Goal: Task Accomplishment & Management: Manage account settings

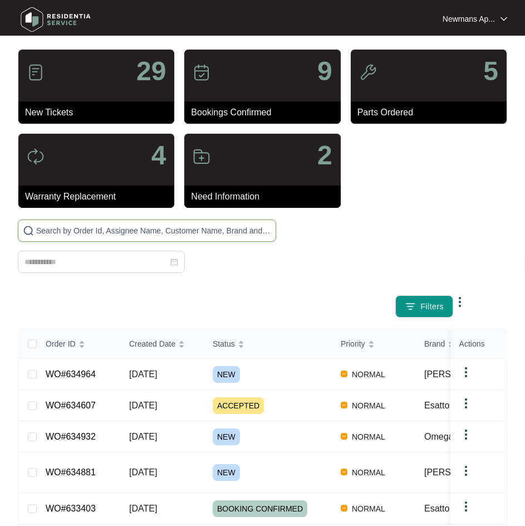
click at [196, 229] on input "text" at bounding box center [153, 230] width 235 height 12
paste input "634964"
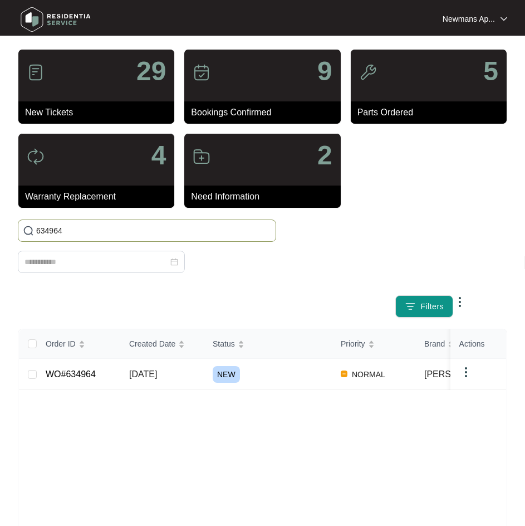
type input "634964"
click at [100, 382] on td "WO#634964" at bounding box center [79, 374] width 84 height 31
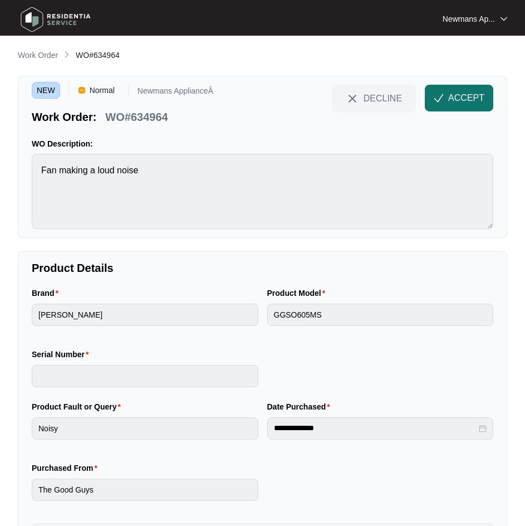
click at [462, 97] on span "ACCEPT" at bounding box center [466, 97] width 36 height 13
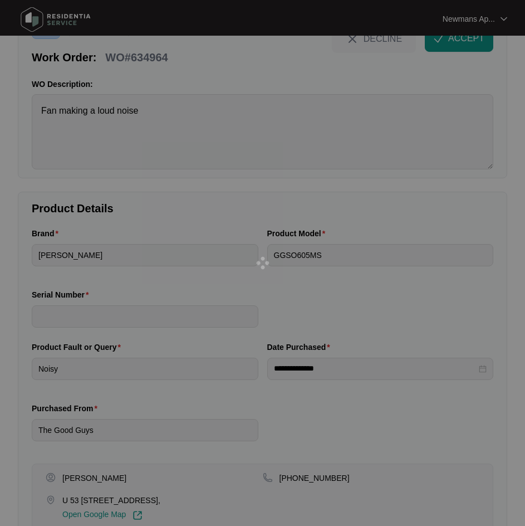
scroll to position [123, 0]
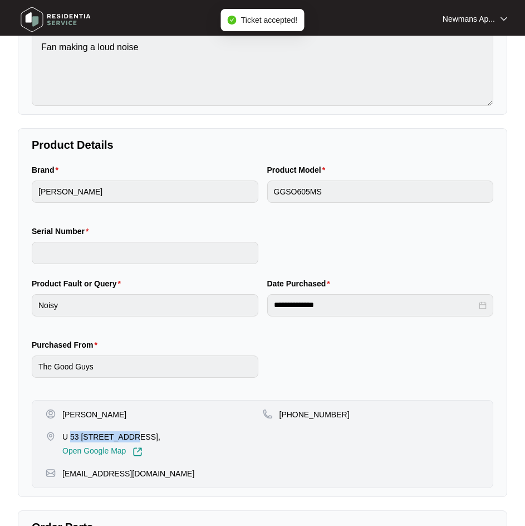
drag, startPoint x: 70, startPoint y: 435, endPoint x: 126, endPoint y: 437, distance: 56.3
click at [126, 437] on p "U 53 [STREET_ADDRESS]," at bounding box center [111, 436] width 98 height 11
copy p "53 433 [GEOGRAPHIC_DATA]"
click at [126, 412] on p "[PERSON_NAME]" at bounding box center [94, 414] width 64 height 11
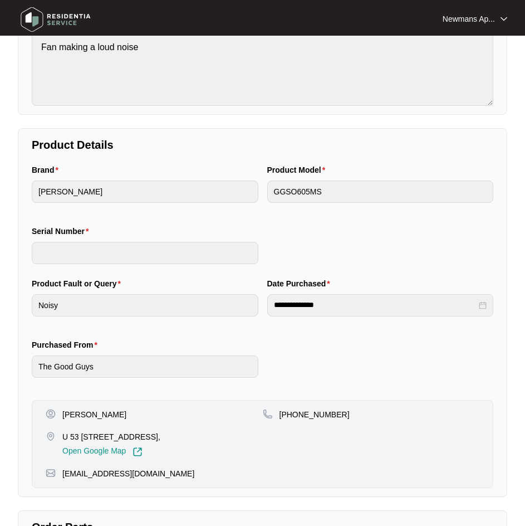
click at [122, 416] on p "[PERSON_NAME]" at bounding box center [94, 414] width 64 height 11
click at [122, 415] on p "[PERSON_NAME]" at bounding box center [94, 414] width 64 height 11
copy p "[PERSON_NAME]"
drag, startPoint x: 69, startPoint y: 438, endPoint x: 125, endPoint y: 437, distance: 56.2
click at [125, 437] on p "U 53 [STREET_ADDRESS]," at bounding box center [111, 436] width 98 height 11
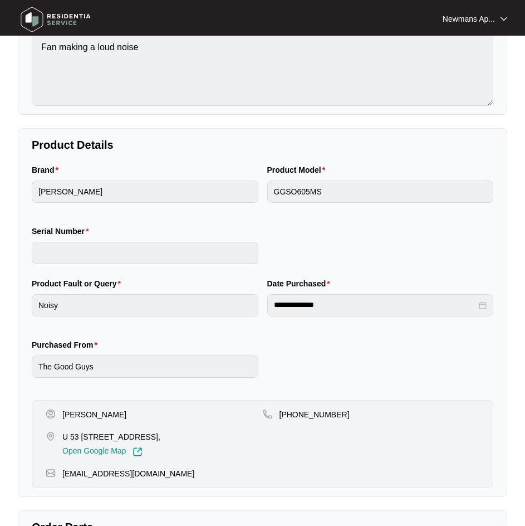
click at [127, 438] on p "U 53 [STREET_ADDRESS]," at bounding box center [111, 436] width 98 height 11
drag, startPoint x: 125, startPoint y: 437, endPoint x: 72, endPoint y: 436, distance: 53.5
click at [72, 436] on p "U 53 [STREET_ADDRESS]," at bounding box center [111, 436] width 98 height 11
drag, startPoint x: 72, startPoint y: 436, endPoint x: 141, endPoint y: 438, distance: 69.6
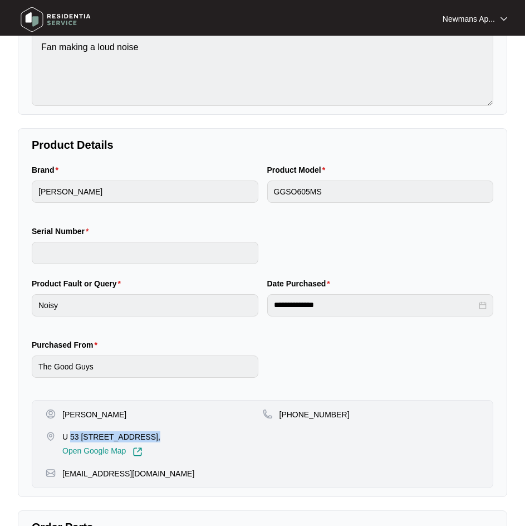
click at [141, 438] on p "U 53 [STREET_ADDRESS]," at bounding box center [111, 436] width 98 height 11
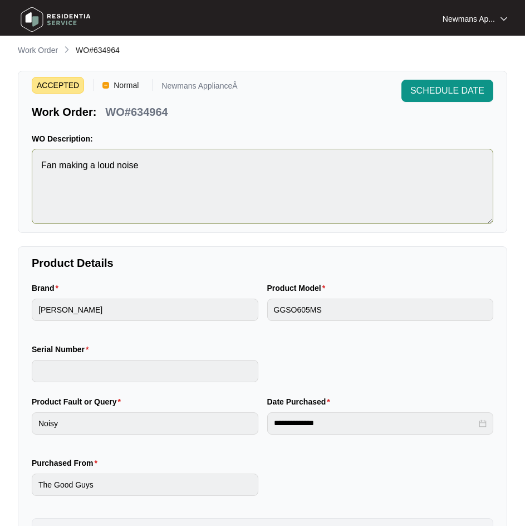
scroll to position [0, 0]
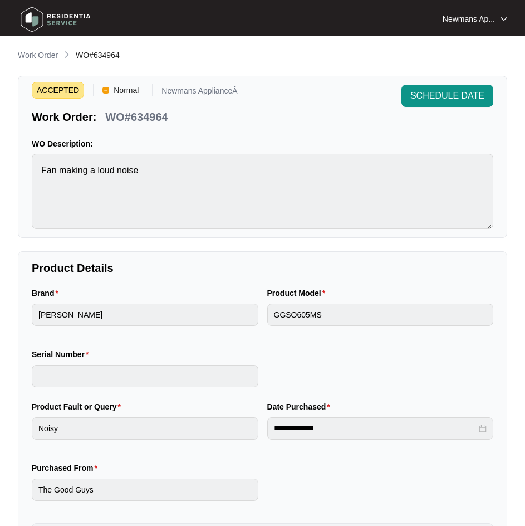
click at [145, 119] on p "WO#634964" at bounding box center [136, 117] width 62 height 16
copy p "634964"
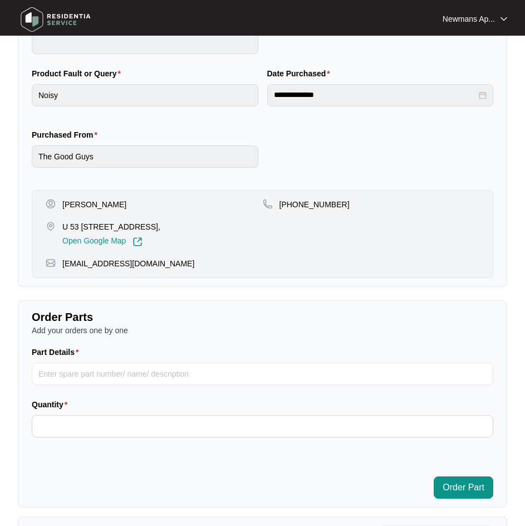
scroll to position [334, 0]
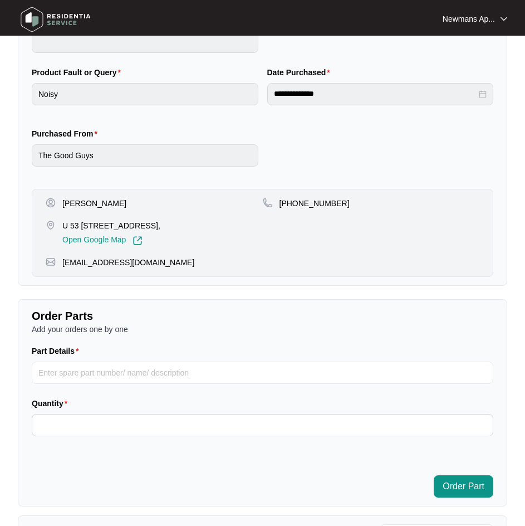
click at [80, 199] on p "[PERSON_NAME]" at bounding box center [94, 203] width 64 height 11
copy p "[PERSON_NAME]"
drag, startPoint x: 200, startPoint y: 224, endPoint x: 151, endPoint y: 228, distance: 49.1
click at [151, 228] on p "U 53 [STREET_ADDRESS]," at bounding box center [111, 225] width 98 height 11
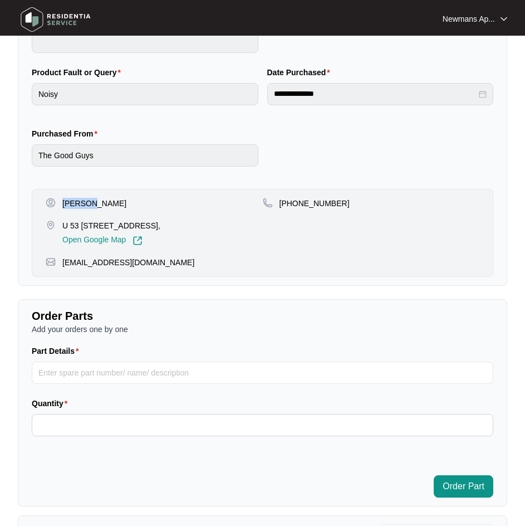
copy p "ensington gate"
click at [160, 224] on p "U 53 [STREET_ADDRESS]," at bounding box center [111, 225] width 98 height 11
copy p "[GEOGRAPHIC_DATA]"
drag, startPoint x: 294, startPoint y: 202, endPoint x: 351, endPoint y: 206, distance: 57.5
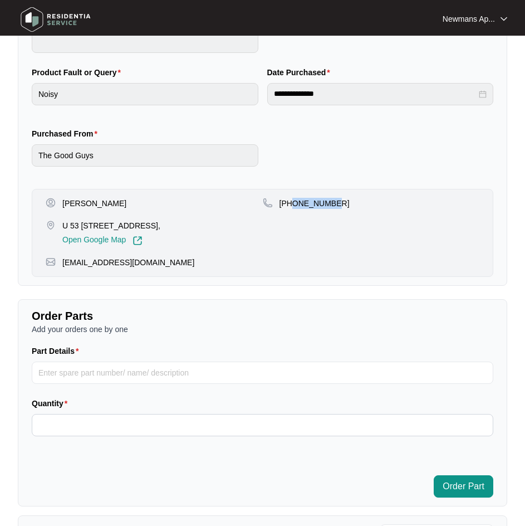
click at [351, 206] on div "[PHONE_NUMBER]" at bounding box center [371, 203] width 217 height 11
copy p "429020673"
click at [127, 268] on p "[EMAIL_ADDRESS][DOMAIN_NAME]" at bounding box center [128, 262] width 132 height 11
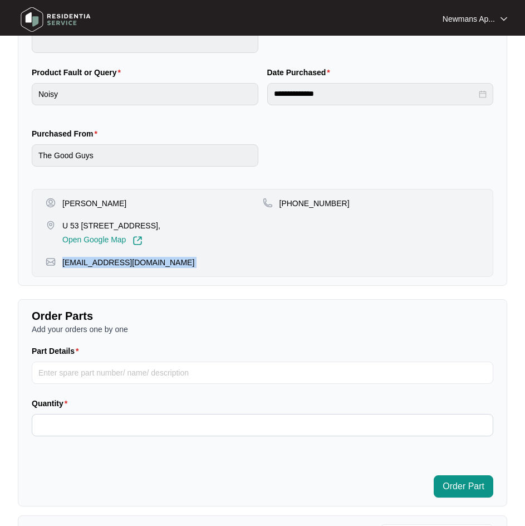
copy p "[EMAIL_ADDRESS][DOMAIN_NAME]"
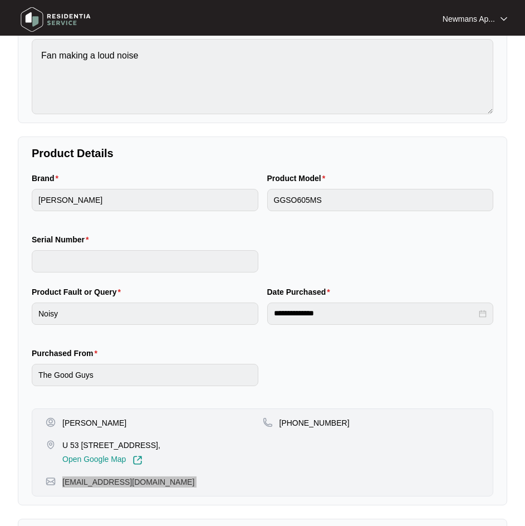
scroll to position [111, 0]
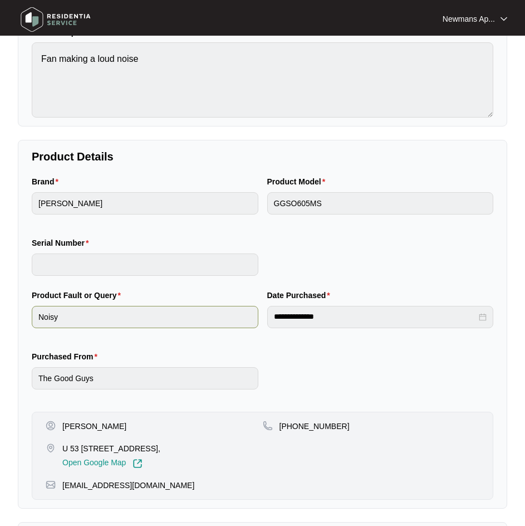
click at [255, 316] on div "**********" at bounding box center [262, 346] width 470 height 114
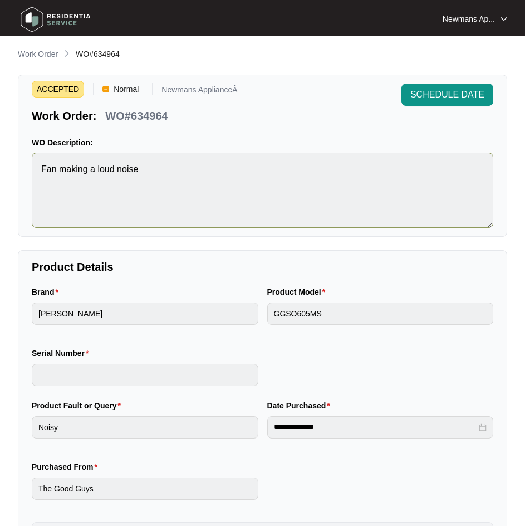
scroll to position [0, 0]
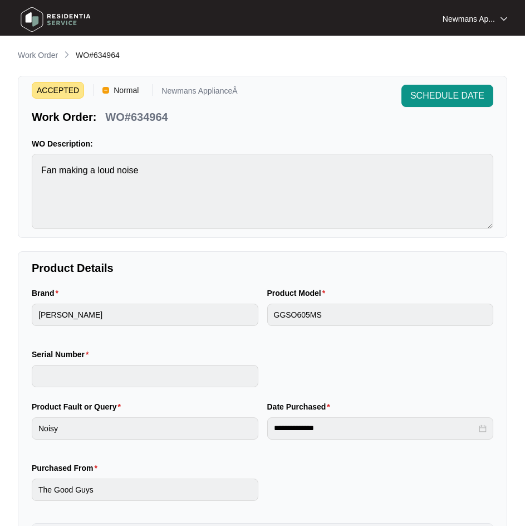
click at [162, 117] on p "WO#634964" at bounding box center [136, 117] width 62 height 16
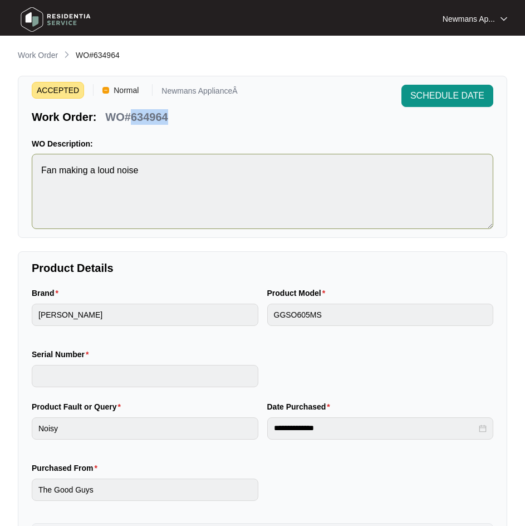
copy p "634964"
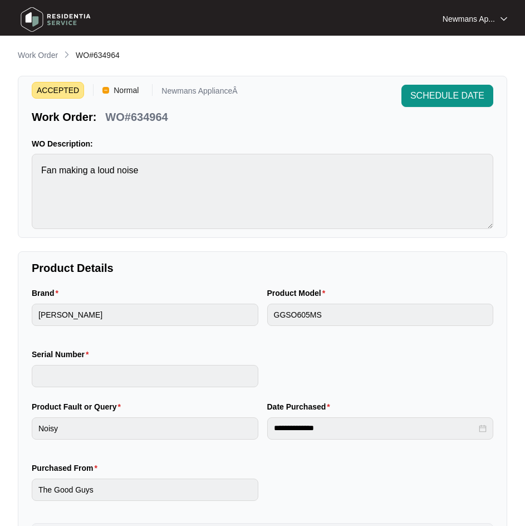
click at [0, 169] on html "**********" at bounding box center [262, 525] width 525 height 1050
click at [156, 112] on p "WO#634964" at bounding box center [136, 117] width 62 height 16
copy p "634964"
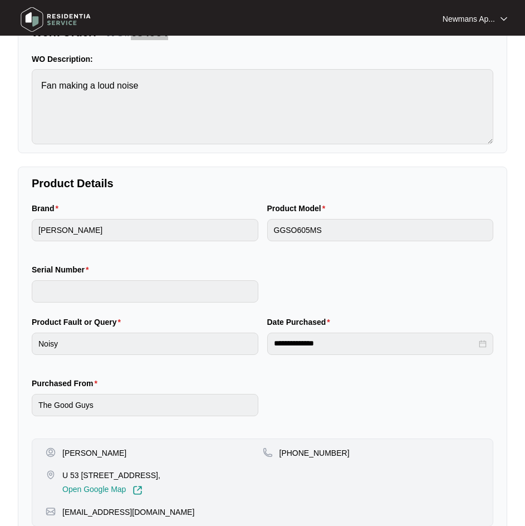
scroll to position [111, 0]
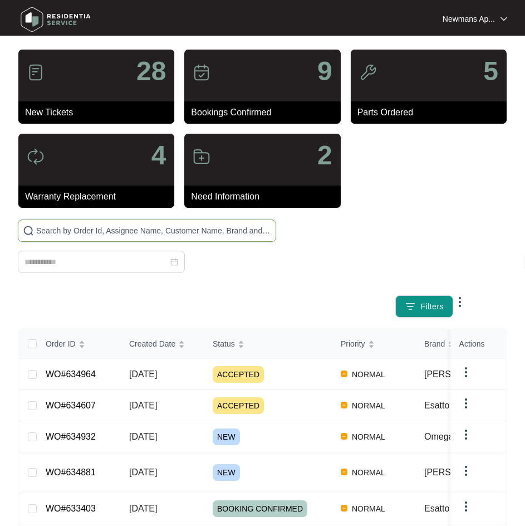
click at [197, 232] on input "text" at bounding box center [153, 230] width 235 height 12
paste input "634964"
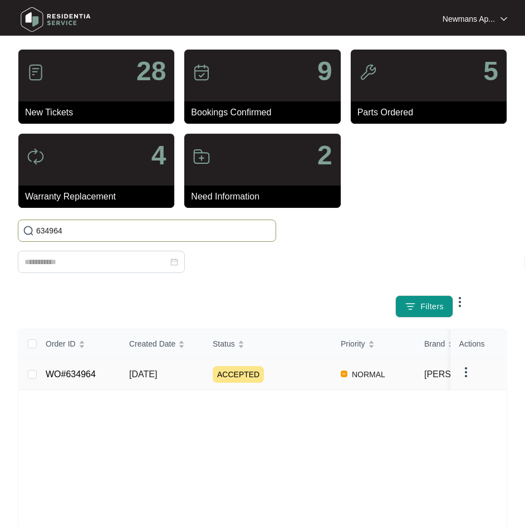
type input "634964"
click at [375, 387] on td "NORMAL" at bounding box center [374, 374] width 84 height 31
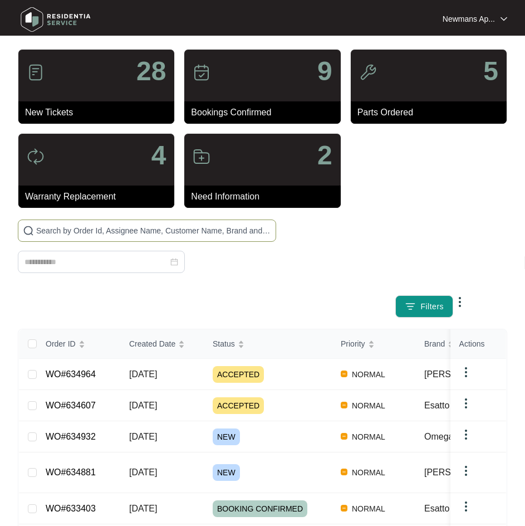
click at [201, 232] on input "text" at bounding box center [153, 230] width 235 height 12
paste input "634932"
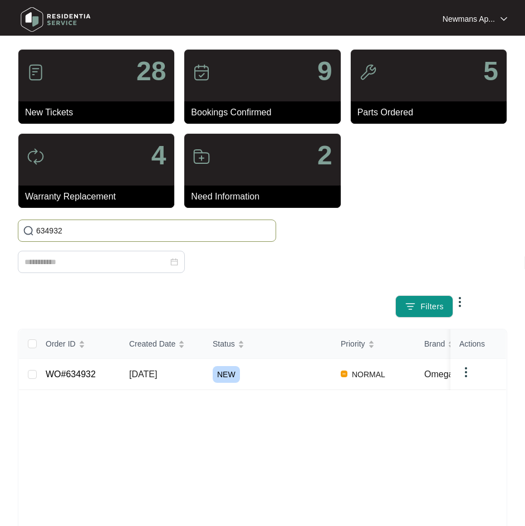
type input "634932"
click at [203, 376] on td "[DATE]" at bounding box center [162, 374] width 84 height 31
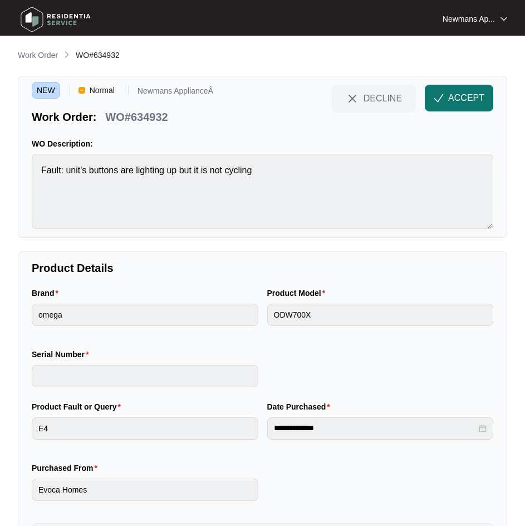
click at [477, 100] on span "ACCEPT" at bounding box center [466, 97] width 36 height 13
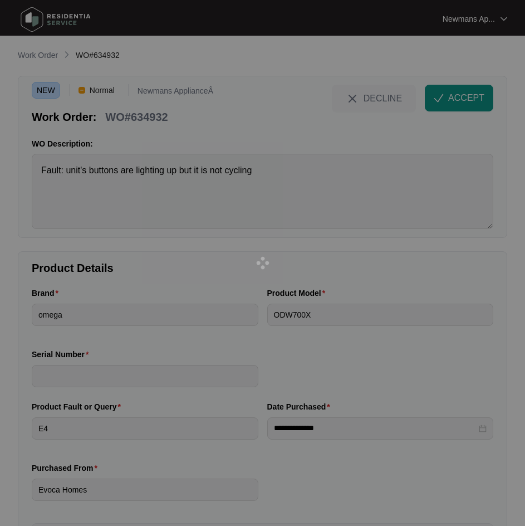
scroll to position [111, 0]
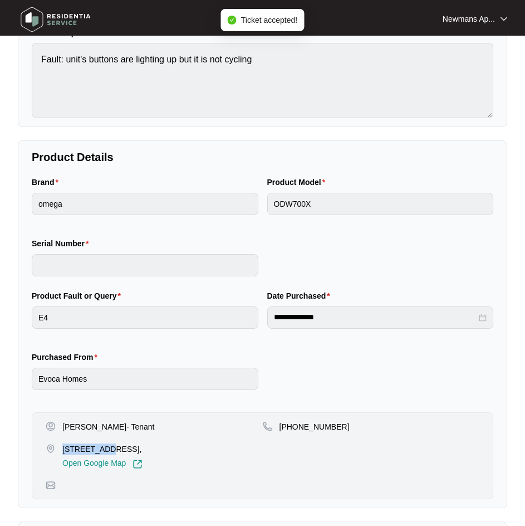
drag, startPoint x: 63, startPoint y: 450, endPoint x: 100, endPoint y: 446, distance: 37.4
click at [100, 446] on p "8 Flybridge Way, Hope Island QLD 4212," at bounding box center [102, 448] width 80 height 11
copy p "8 Flybridge"
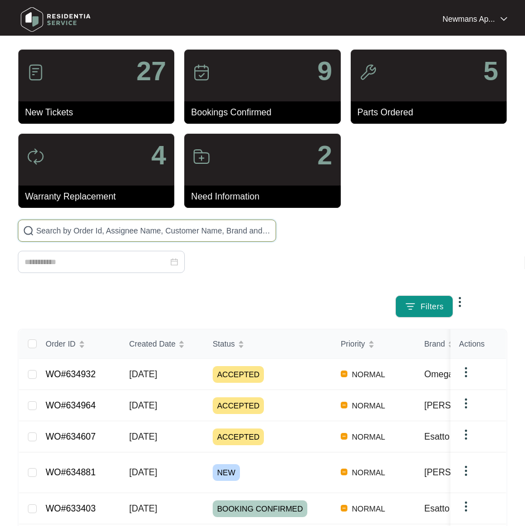
click at [180, 234] on input "text" at bounding box center [153, 230] width 235 height 12
paste input "634881"
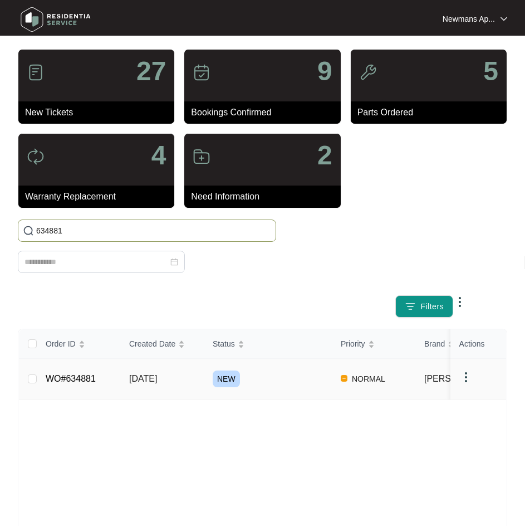
type input "634881"
click at [212, 381] on td "NEW" at bounding box center [268, 379] width 128 height 41
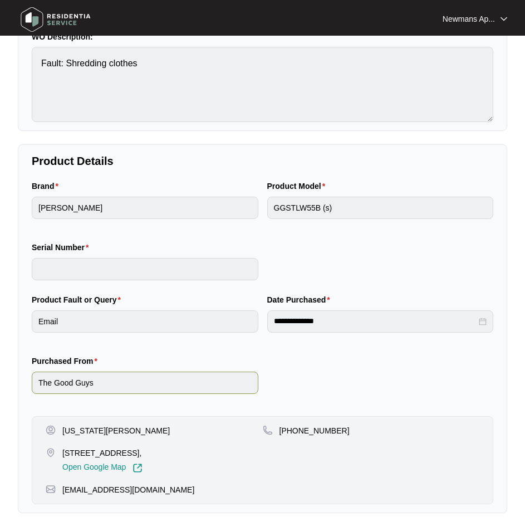
scroll to position [112, 0]
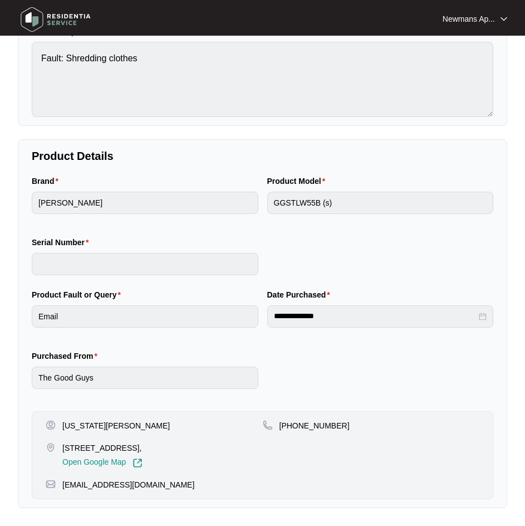
click at [100, 448] on p "46 limetree pde Runaway bay Qld 4216," at bounding box center [102, 447] width 80 height 11
drag, startPoint x: 101, startPoint y: 446, endPoint x: 63, endPoint y: 450, distance: 38.0
click at [63, 450] on p "46 limetree pde Runaway bay Qld 4216," at bounding box center [102, 447] width 80 height 11
copy p "46 limetree"
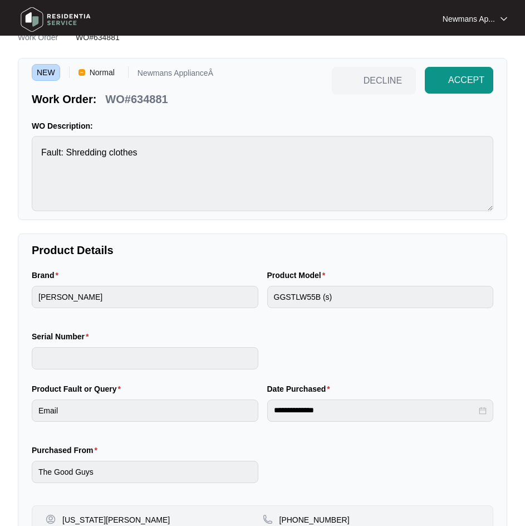
scroll to position [1, 0]
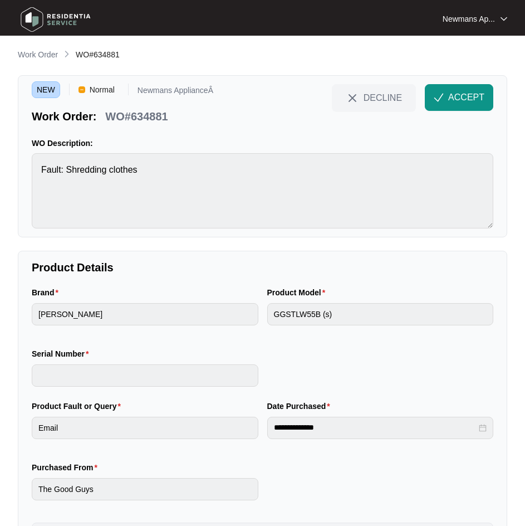
click at [455, 101] on span "ACCEPT" at bounding box center [466, 97] width 36 height 13
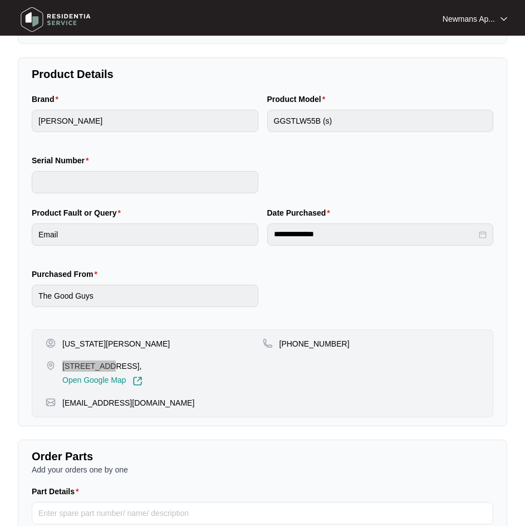
scroll to position [335, 0]
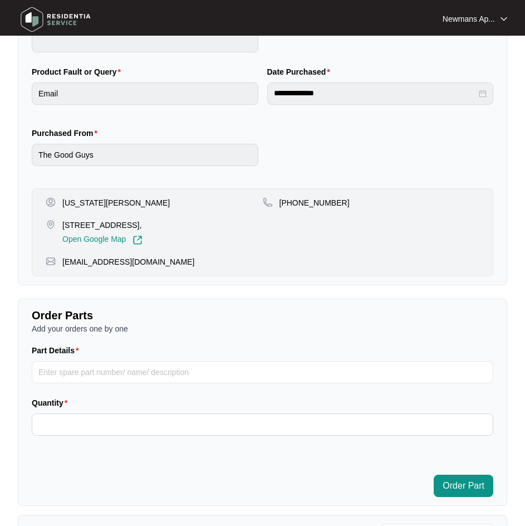
click at [126, 223] on p "46 limetree pde Runaway bay Qld 4216," at bounding box center [102, 224] width 80 height 11
copy p "Runaway"
click at [103, 199] on p "[US_STATE][PERSON_NAME]" at bounding box center [115, 202] width 107 height 11
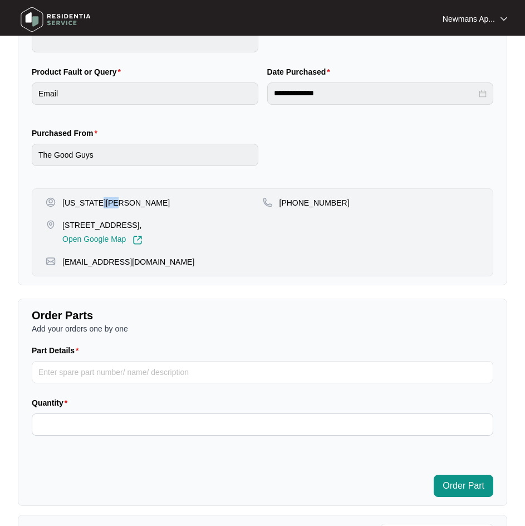
copy p "Hunt"
click at [78, 203] on p "[US_STATE][PERSON_NAME]" at bounding box center [115, 202] width 107 height 11
copy p "Virginia"
drag, startPoint x: 293, startPoint y: 202, endPoint x: 367, endPoint y: 209, distance: 74.4
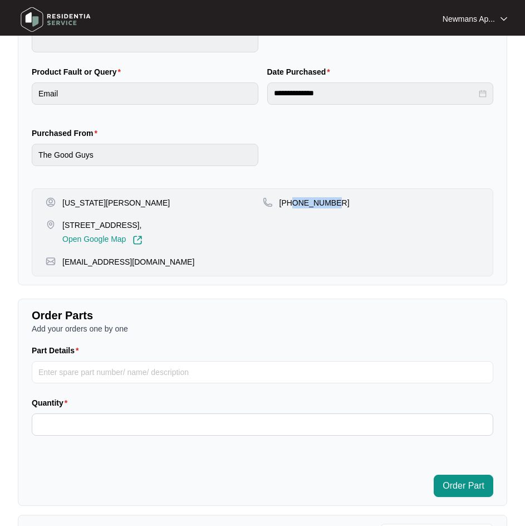
click at [367, 209] on div "+61401331305" at bounding box center [371, 221] width 217 height 48
copy p "401331305"
click at [124, 264] on p "poppy22@live.com.au" at bounding box center [128, 261] width 132 height 11
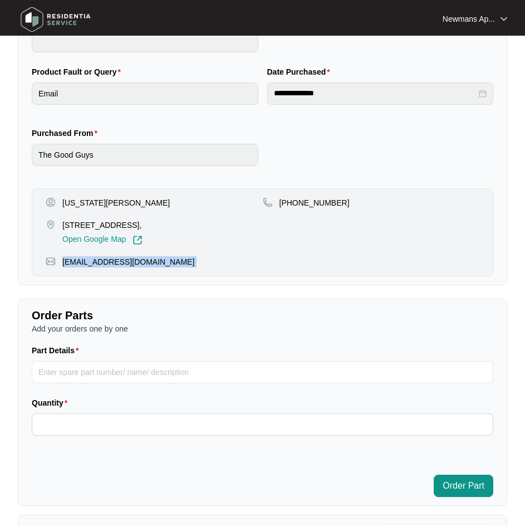
copy p "poppy22@live.com.au"
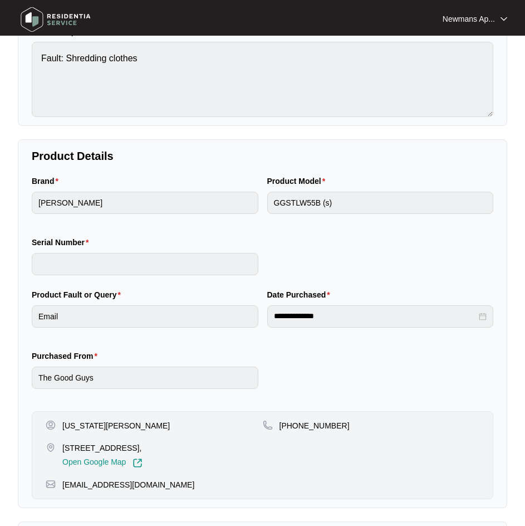
click at [210, 302] on div "**********" at bounding box center [262, 345] width 470 height 114
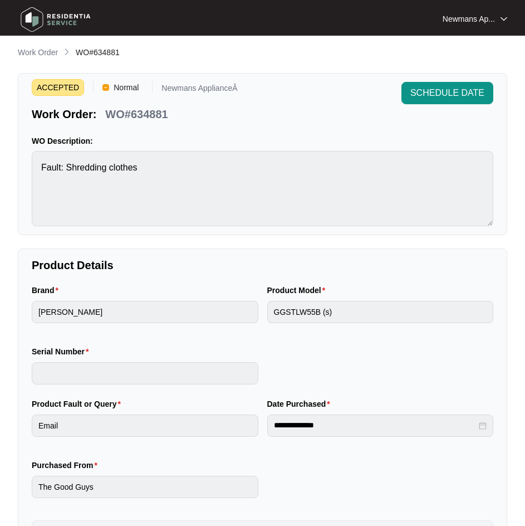
scroll to position [0, 0]
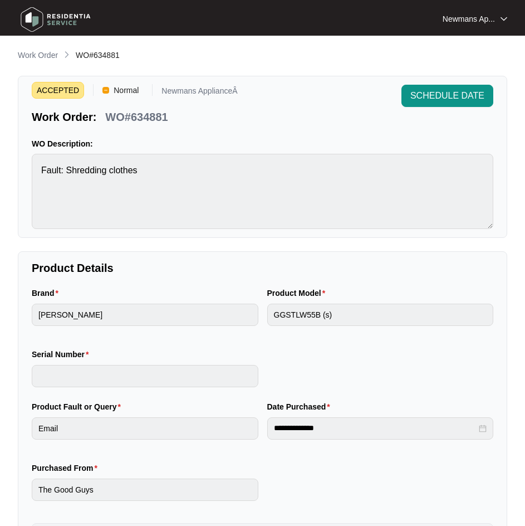
click at [151, 116] on p "WO#634881" at bounding box center [136, 117] width 62 height 16
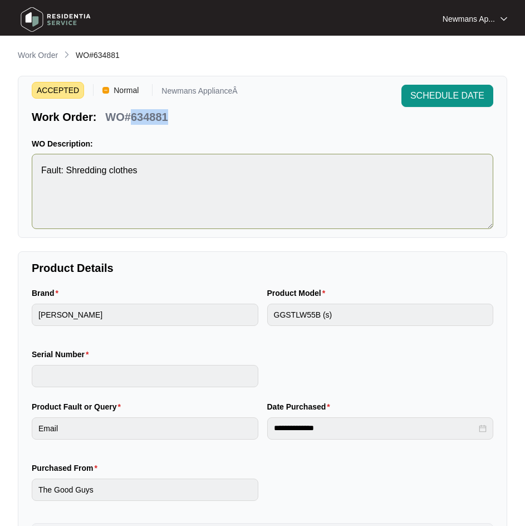
copy p "634881"
